Goal: Check status: Check status

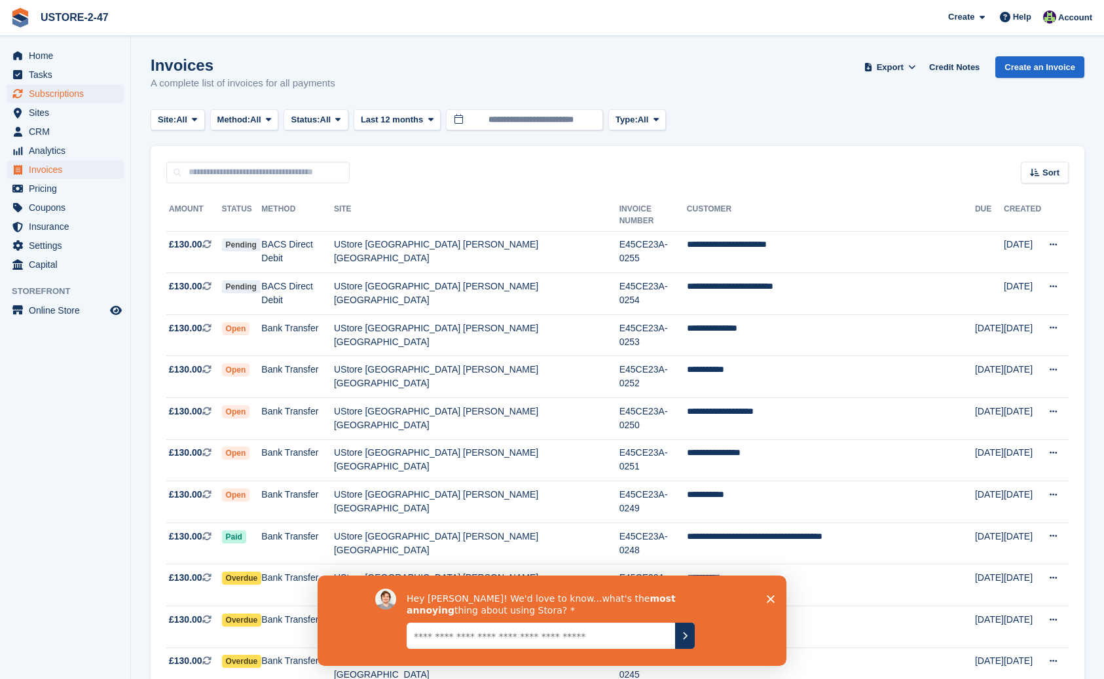
click at [71, 93] on span "Subscriptions" at bounding box center [68, 94] width 79 height 18
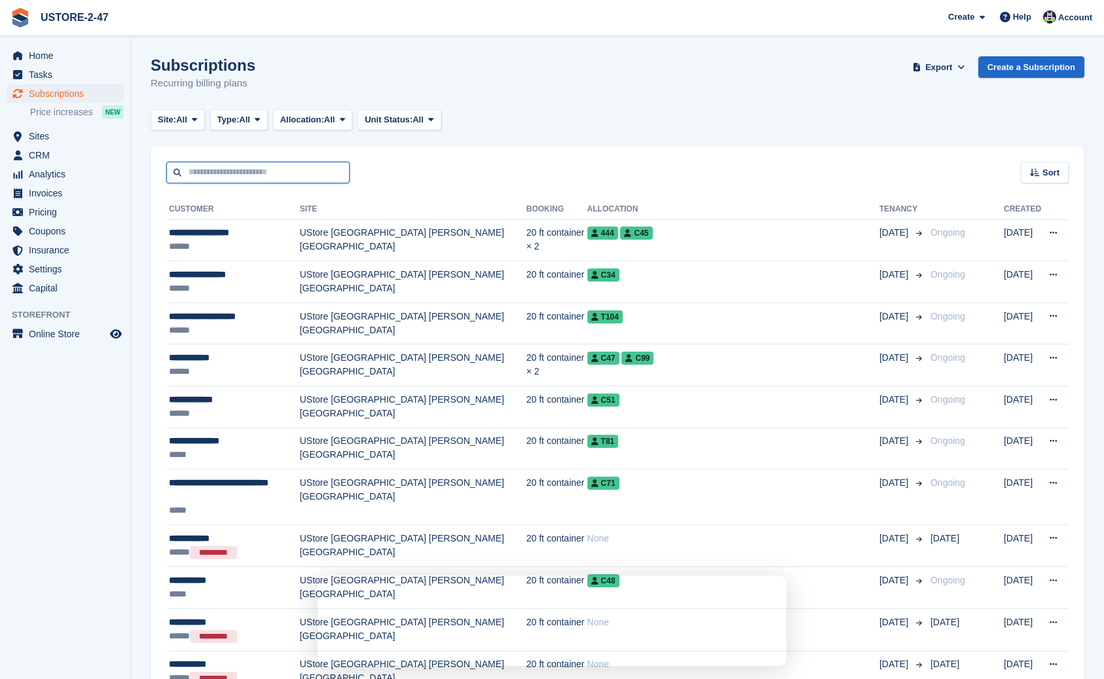
click at [194, 172] on input "text" at bounding box center [257, 173] width 183 height 22
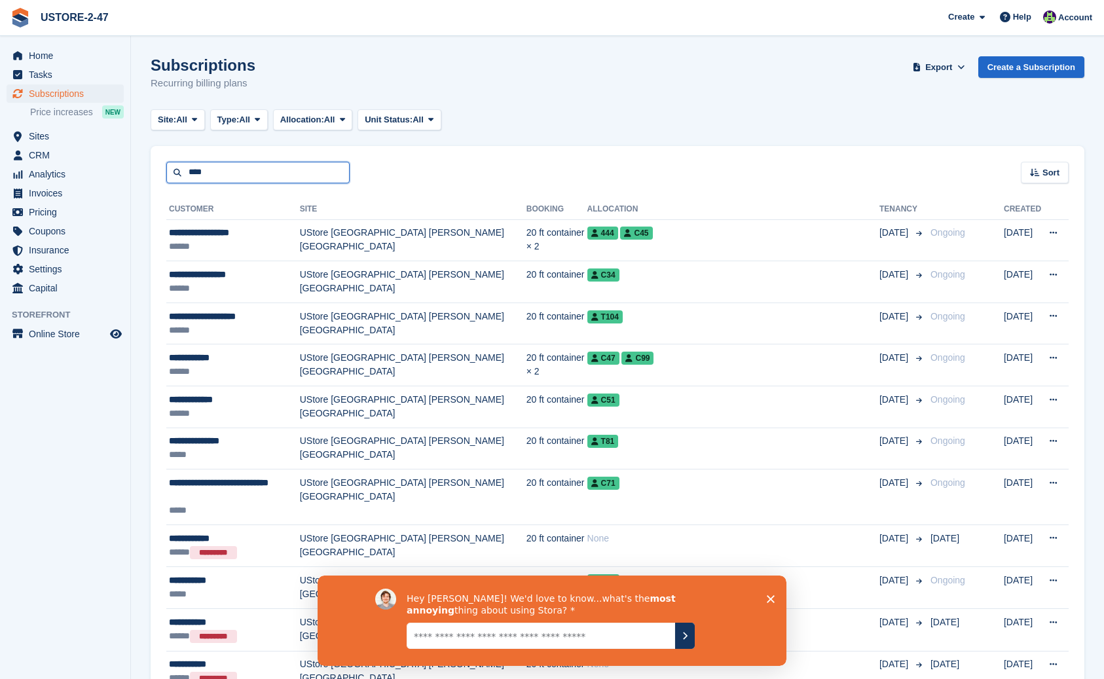
type input "****"
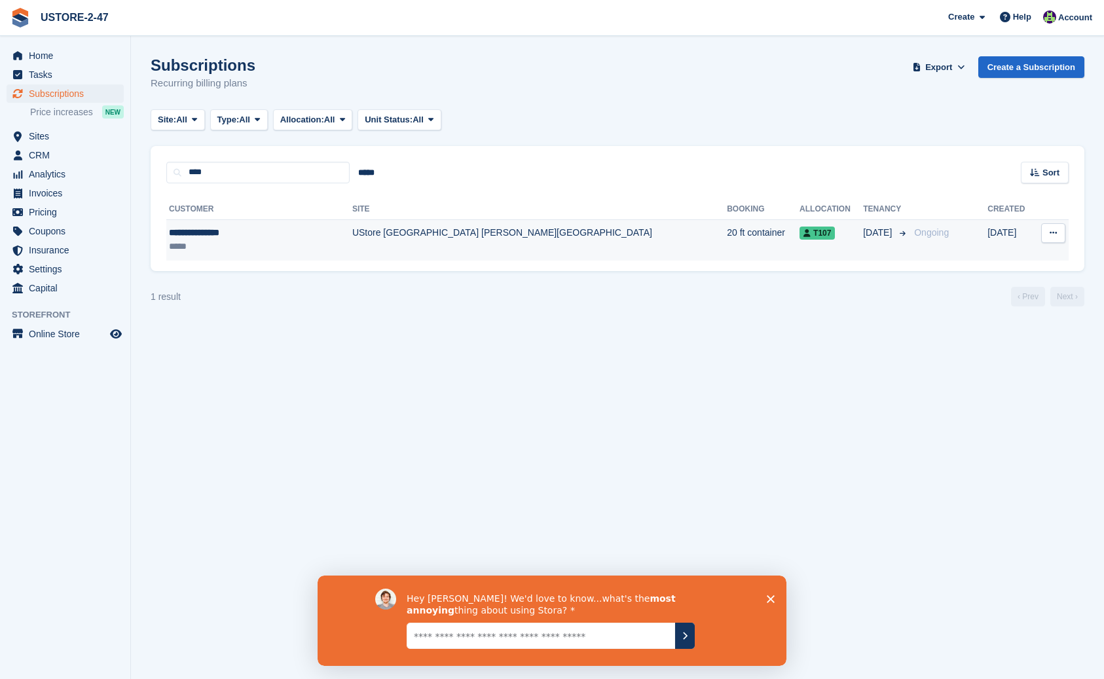
click at [393, 235] on td "UStore [GEOGRAPHIC_DATA] [PERSON_NAME][GEOGRAPHIC_DATA]" at bounding box center [539, 239] width 375 height 41
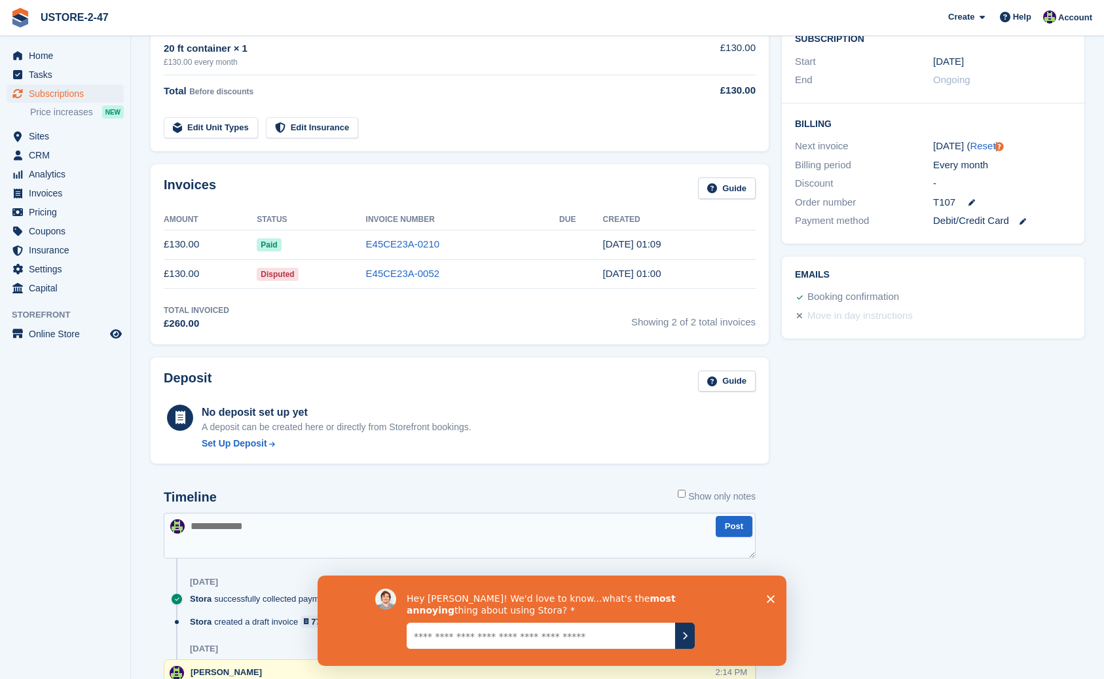
scroll to position [273, 0]
click at [397, 241] on link "E45CE23A-0210" at bounding box center [403, 243] width 74 height 11
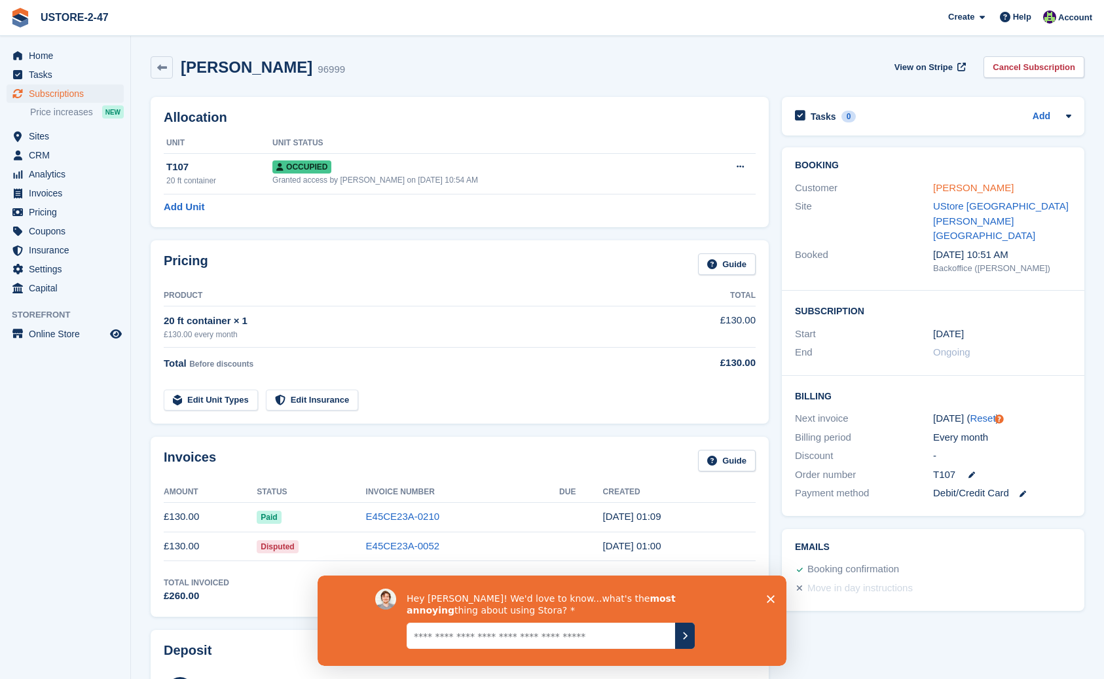
click at [979, 188] on link "[PERSON_NAME]" at bounding box center [973, 187] width 81 height 11
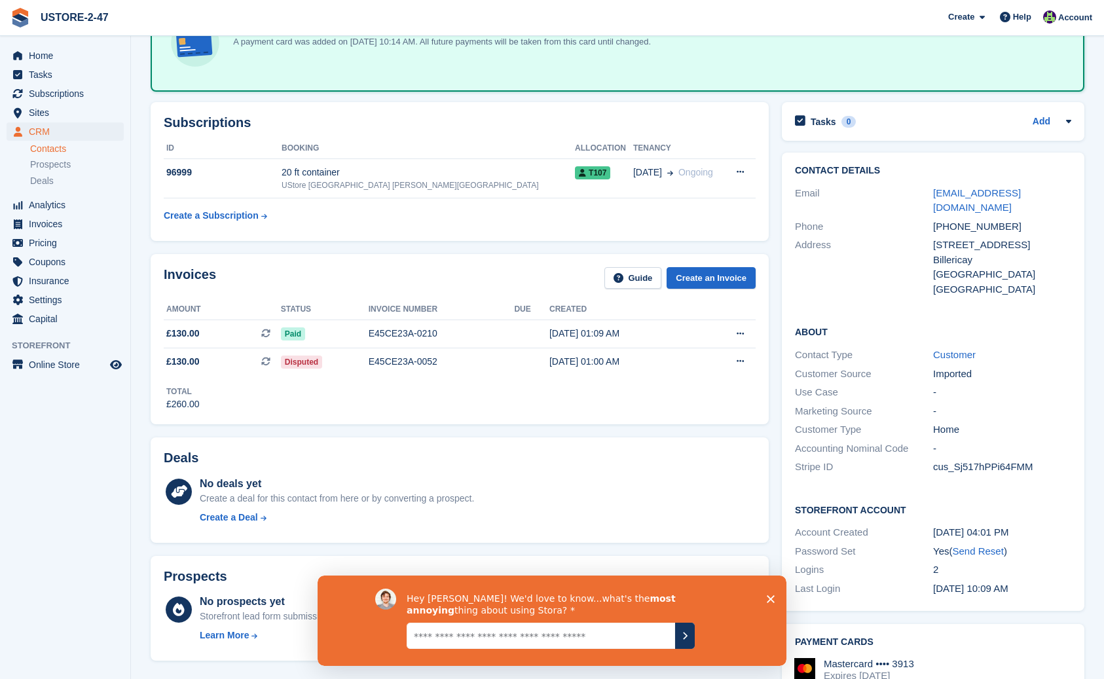
scroll to position [109, 0]
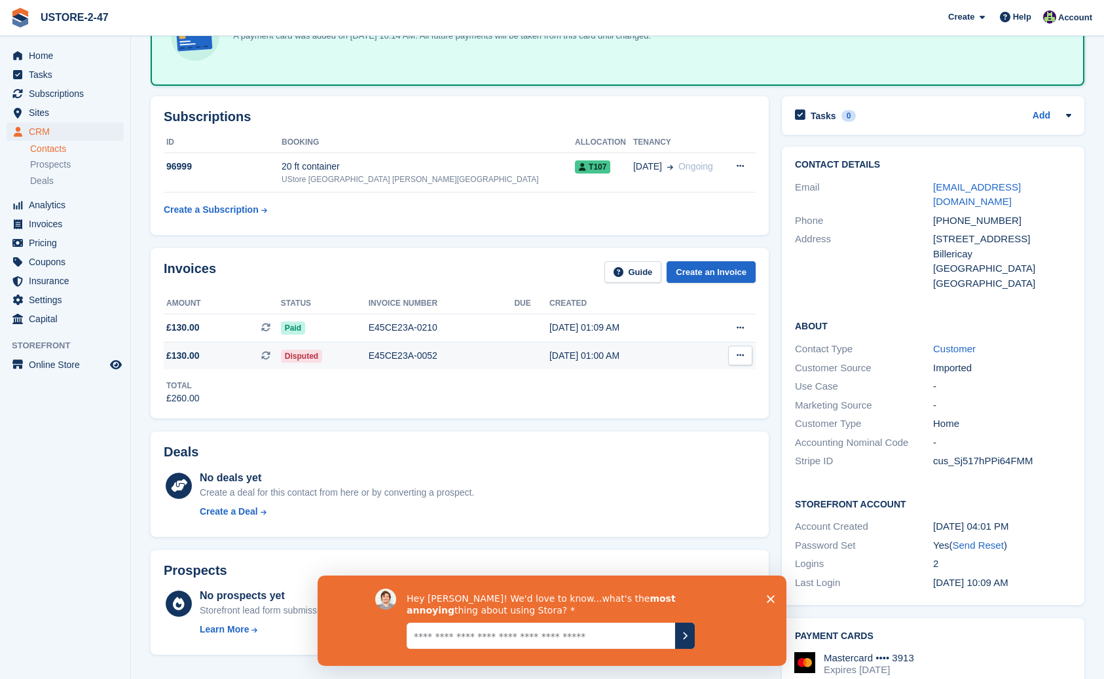
click at [293, 358] on span "Disputed" at bounding box center [301, 356] width 41 height 13
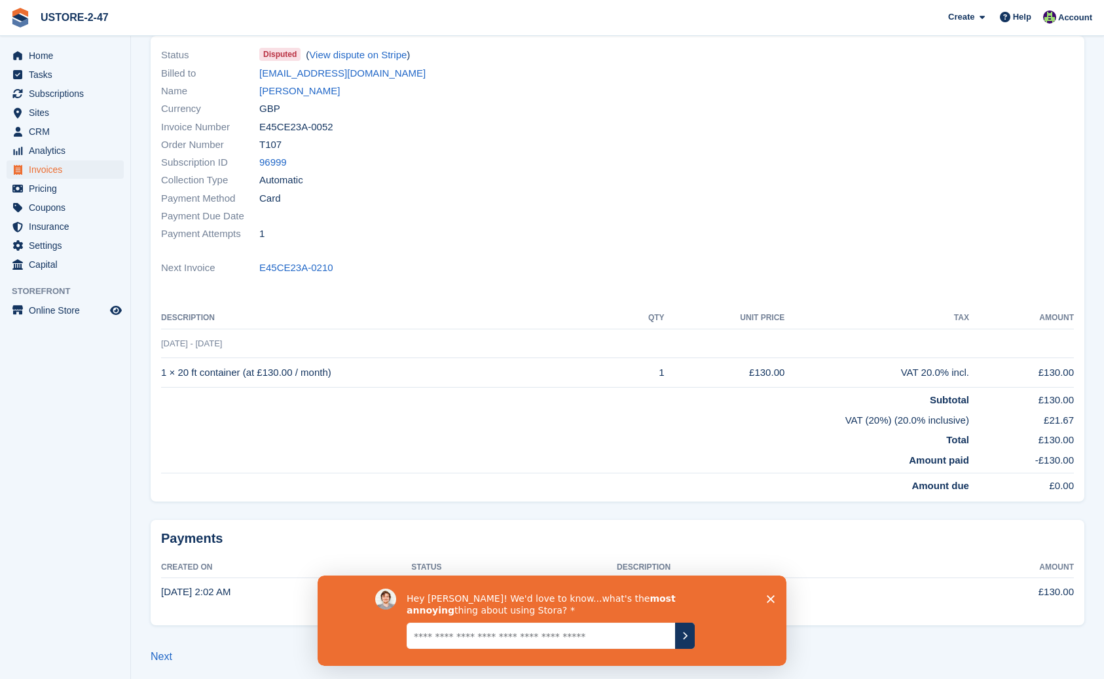
scroll to position [96, 0]
click at [773, 601] on polygon "Close survey" at bounding box center [771, 599] width 8 height 8
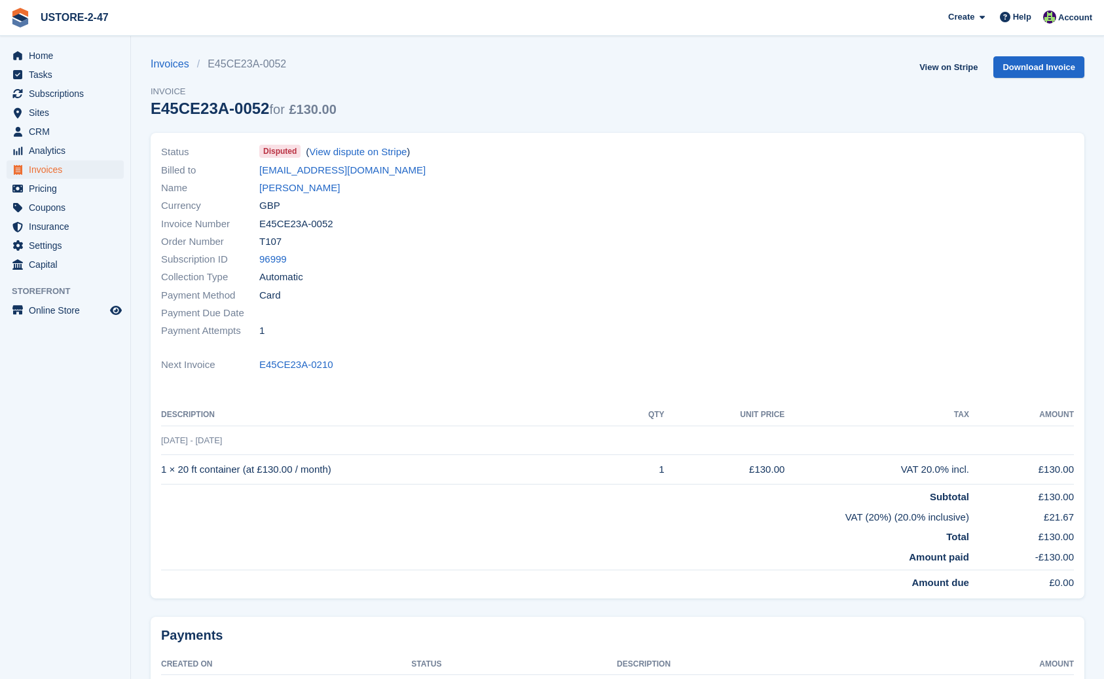
scroll to position [0, 0]
click at [281, 187] on link "[PERSON_NAME]" at bounding box center [299, 188] width 81 height 15
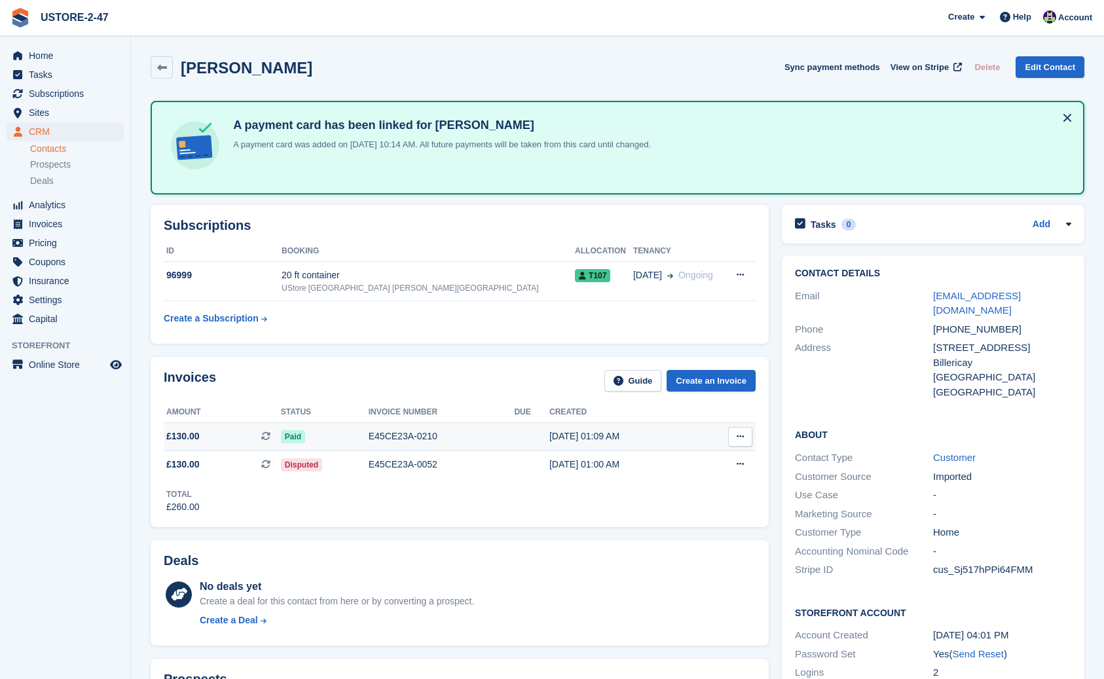
click at [416, 432] on div "E45CE23A-0210" at bounding box center [442, 437] width 146 height 14
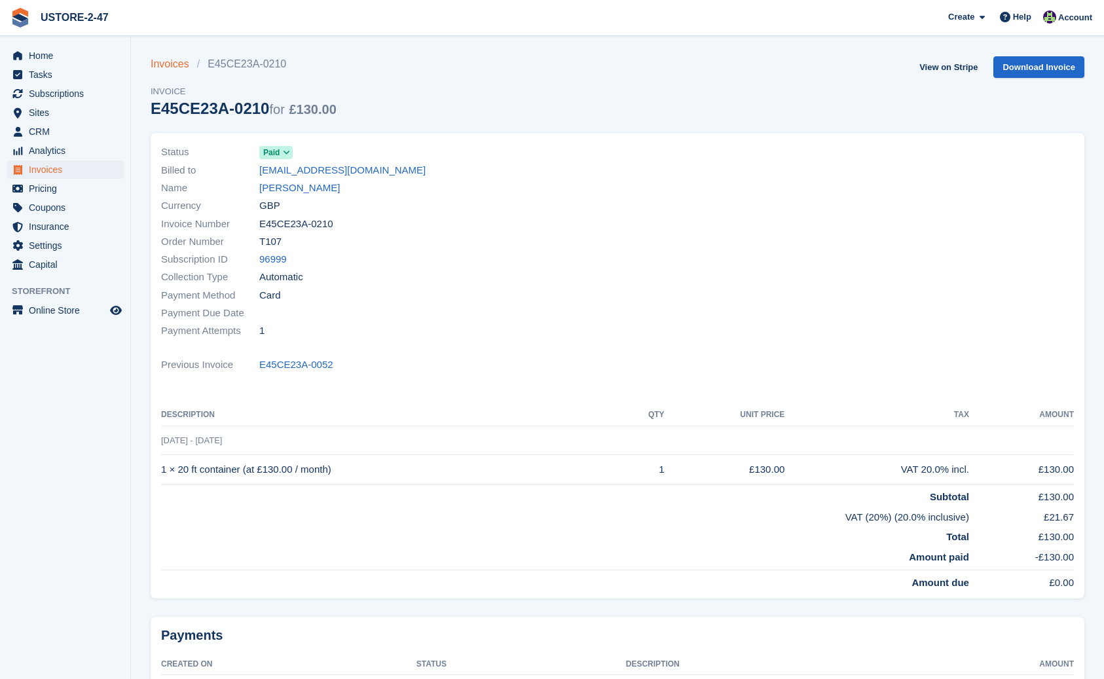
click at [158, 66] on link "Invoices" at bounding box center [174, 64] width 47 height 16
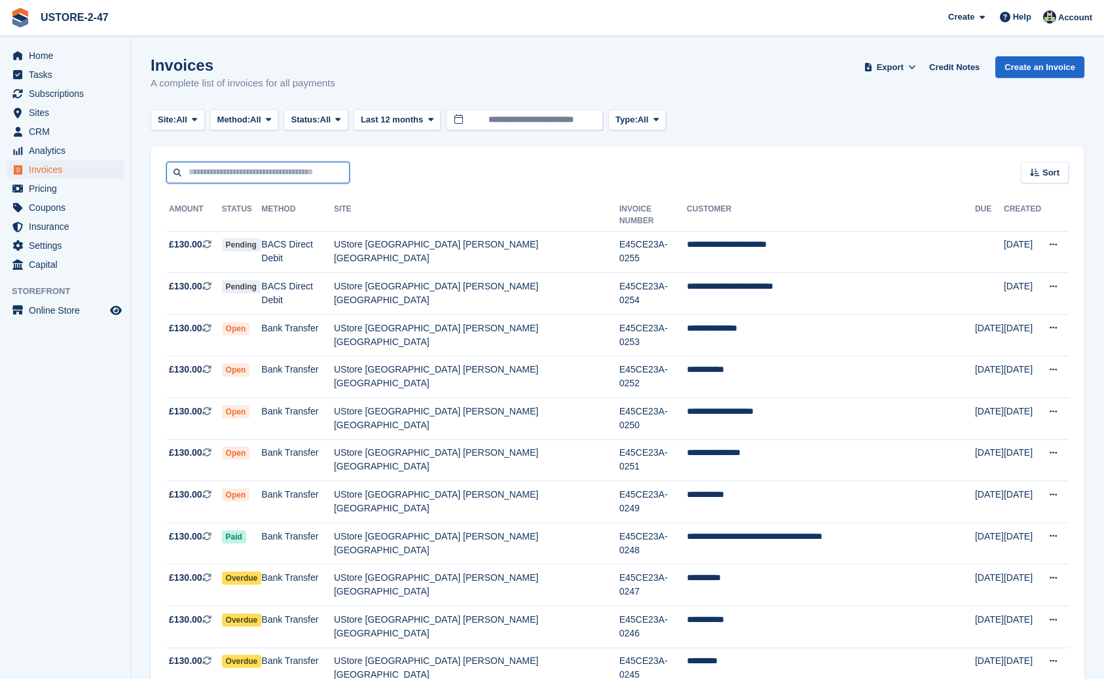
click at [250, 175] on input "text" at bounding box center [257, 173] width 183 height 22
type input "**********"
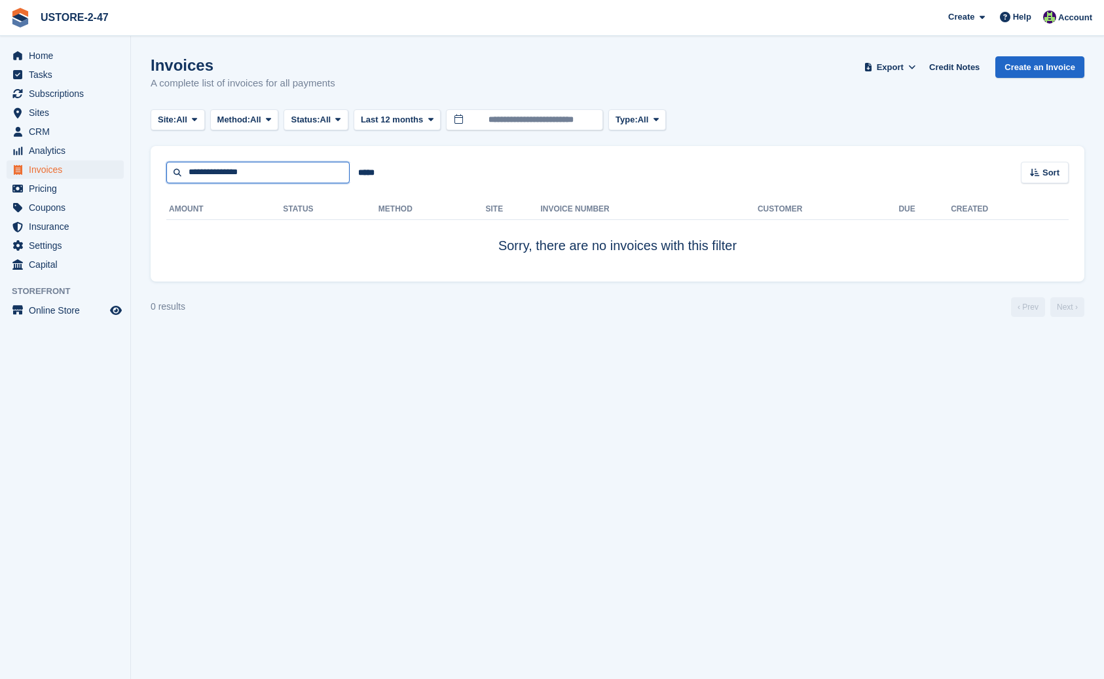
drag, startPoint x: 250, startPoint y: 173, endPoint x: 182, endPoint y: 172, distance: 68.1
click at [182, 172] on input "**********" at bounding box center [257, 173] width 183 height 22
type input "****"
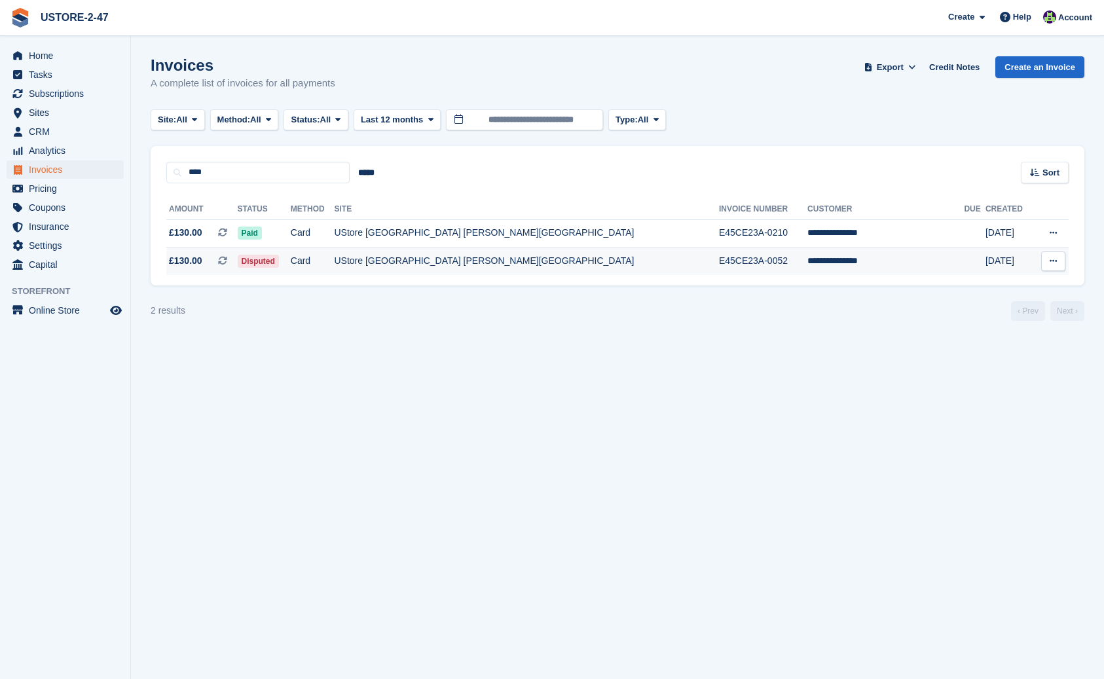
click at [279, 261] on span "Disputed" at bounding box center [258, 261] width 41 height 13
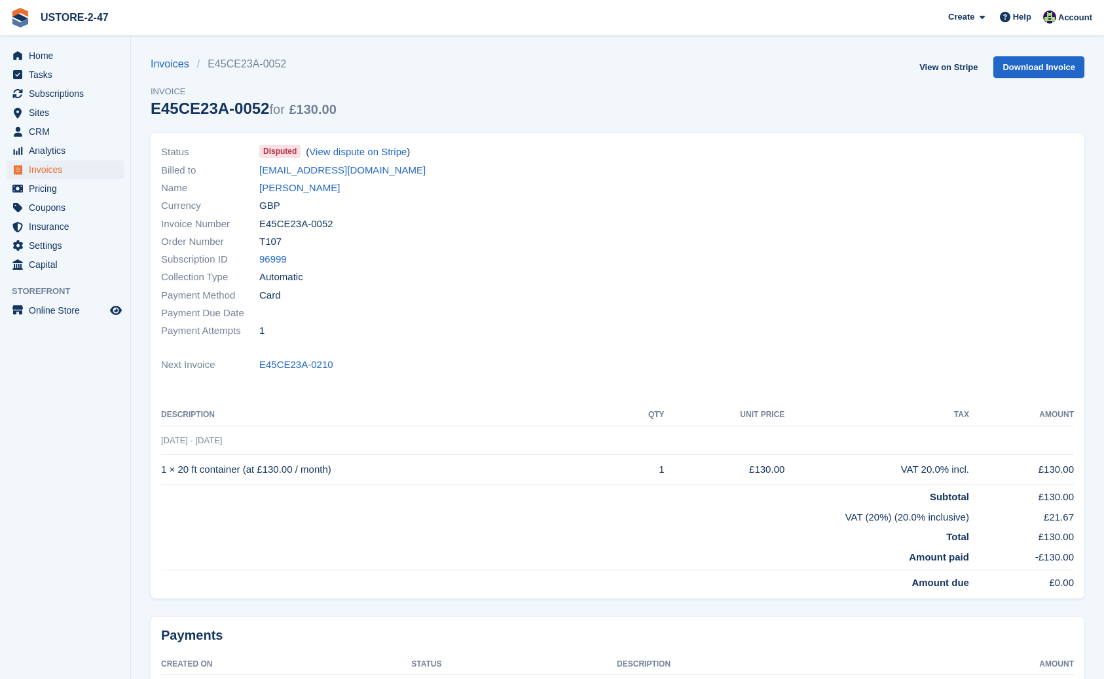
scroll to position [1, 0]
